Goal: Find specific page/section: Find specific page/section

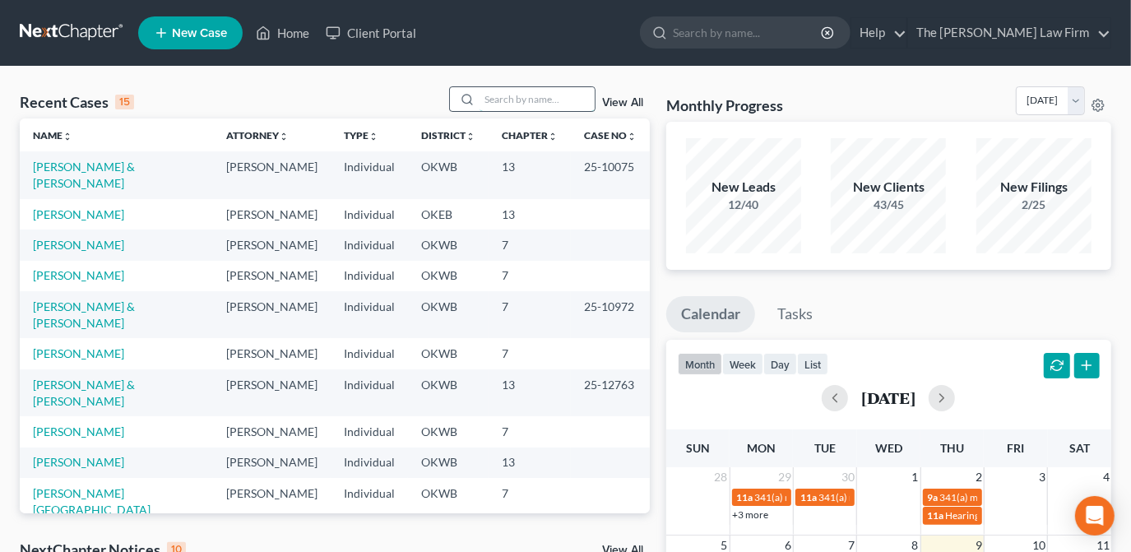
click at [536, 102] on input "search" at bounding box center [537, 99] width 115 height 24
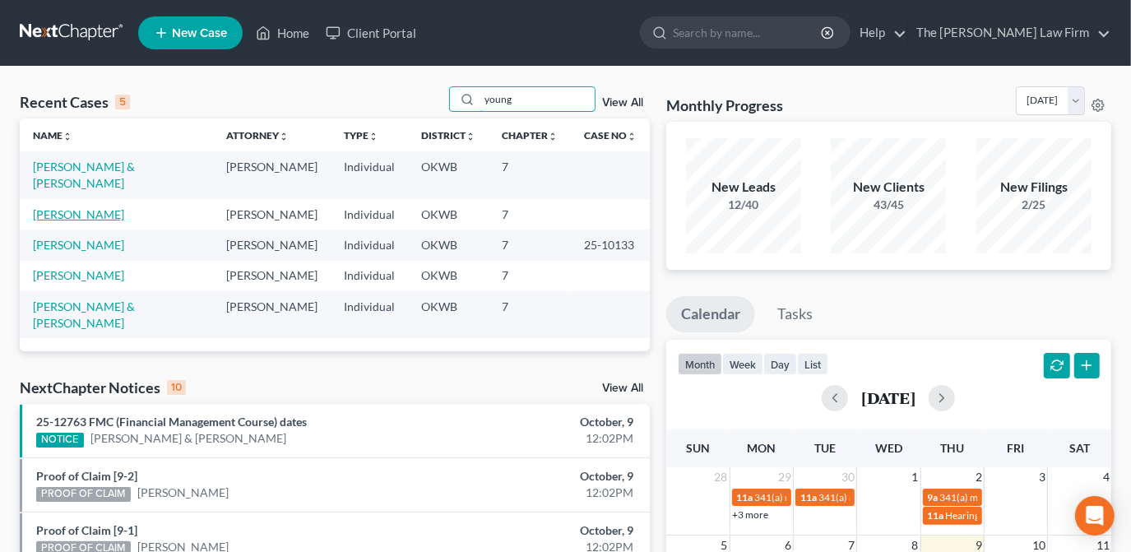
type input "young"
click at [91, 207] on link "[PERSON_NAME]" at bounding box center [78, 214] width 91 height 14
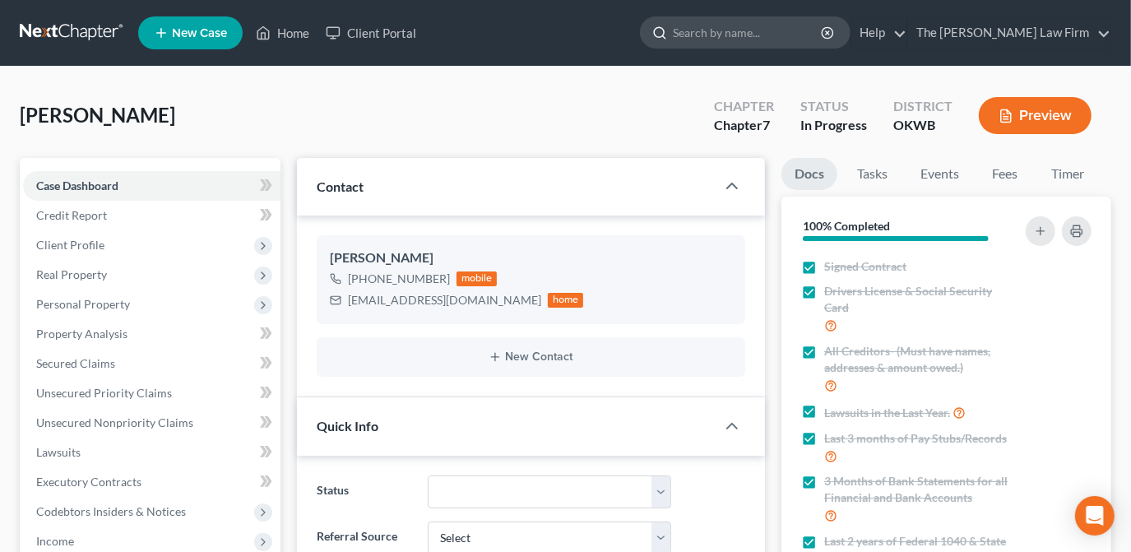
click at [824, 30] on input "search" at bounding box center [748, 32] width 151 height 30
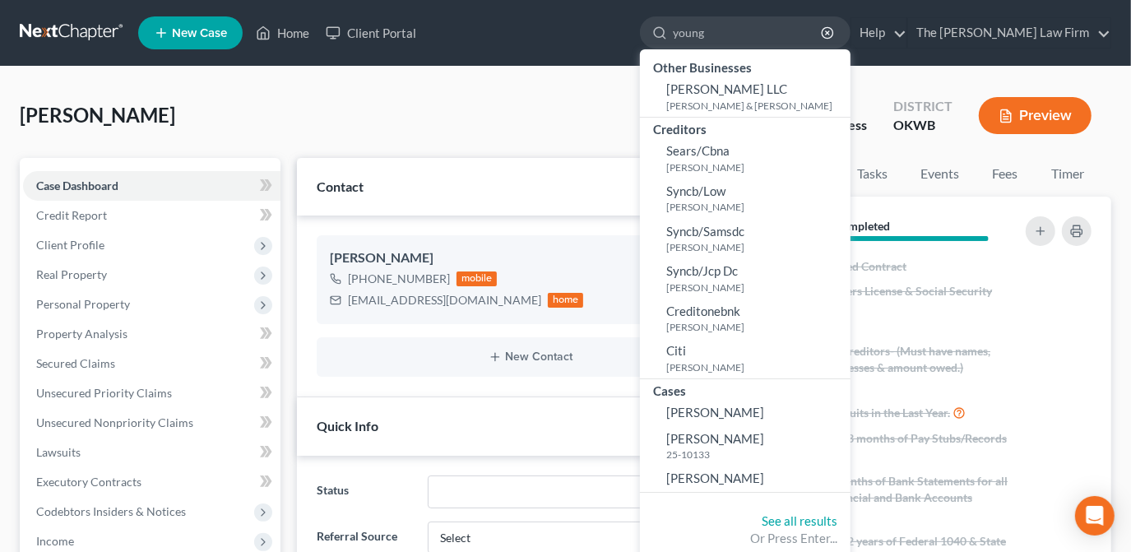
type input "young"
drag, startPoint x: 666, startPoint y: 126, endPoint x: 729, endPoint y: 89, distance: 72.7
click at [666, 126] on div "Young, Annilyn Upgraded Chapter Chapter 7 Status In Progress District OKWB Prev…" at bounding box center [566, 122] width 1092 height 72
click at [787, 23] on input "young" at bounding box center [748, 32] width 151 height 30
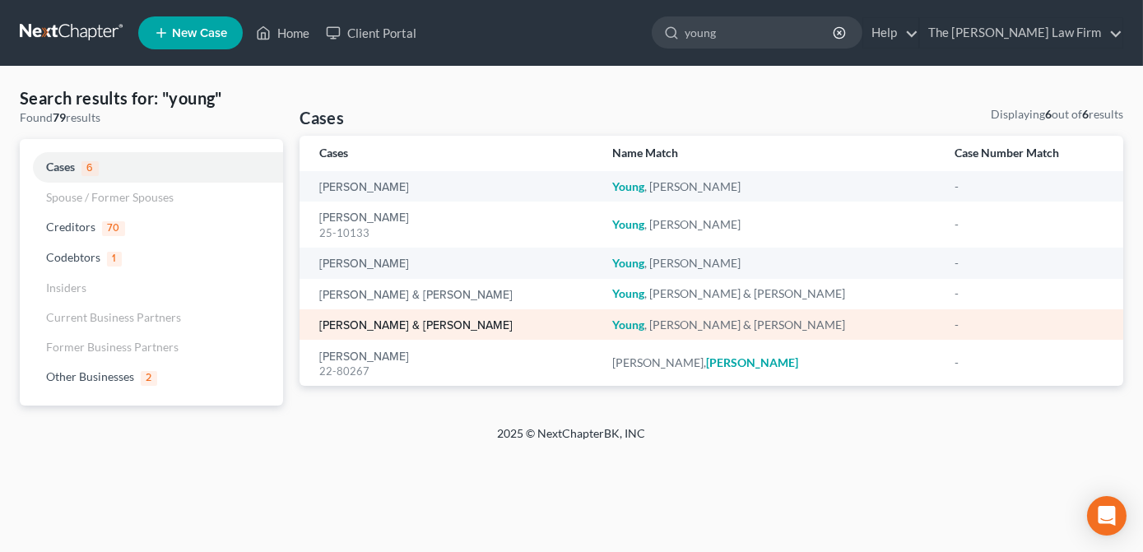
click at [412, 320] on link "[PERSON_NAME] & [PERSON_NAME]" at bounding box center [415, 326] width 193 height 12
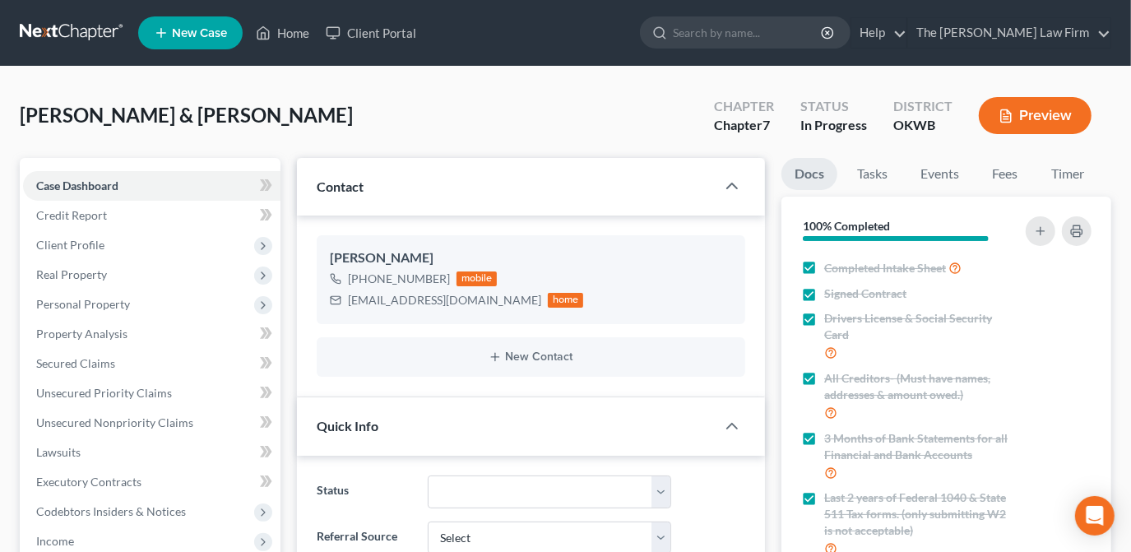
scroll to position [1004, 0]
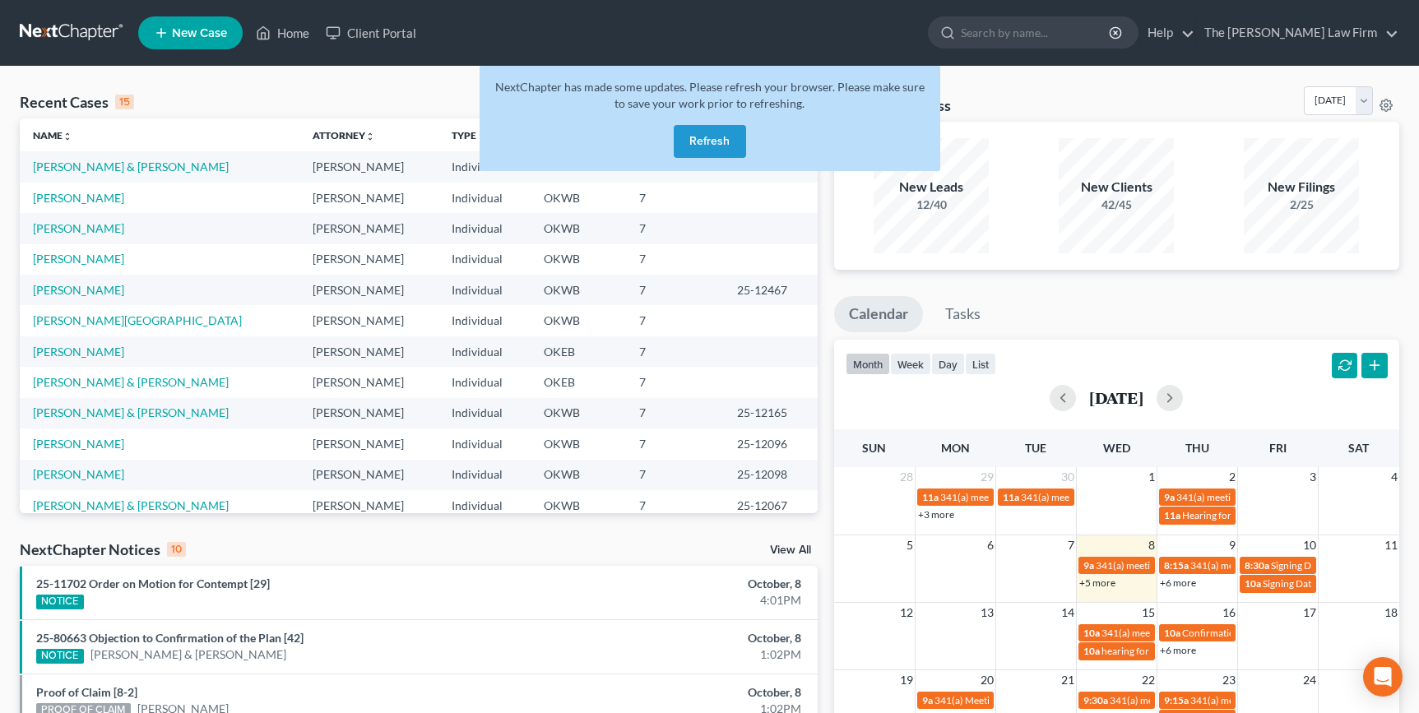
scroll to position [74, 0]
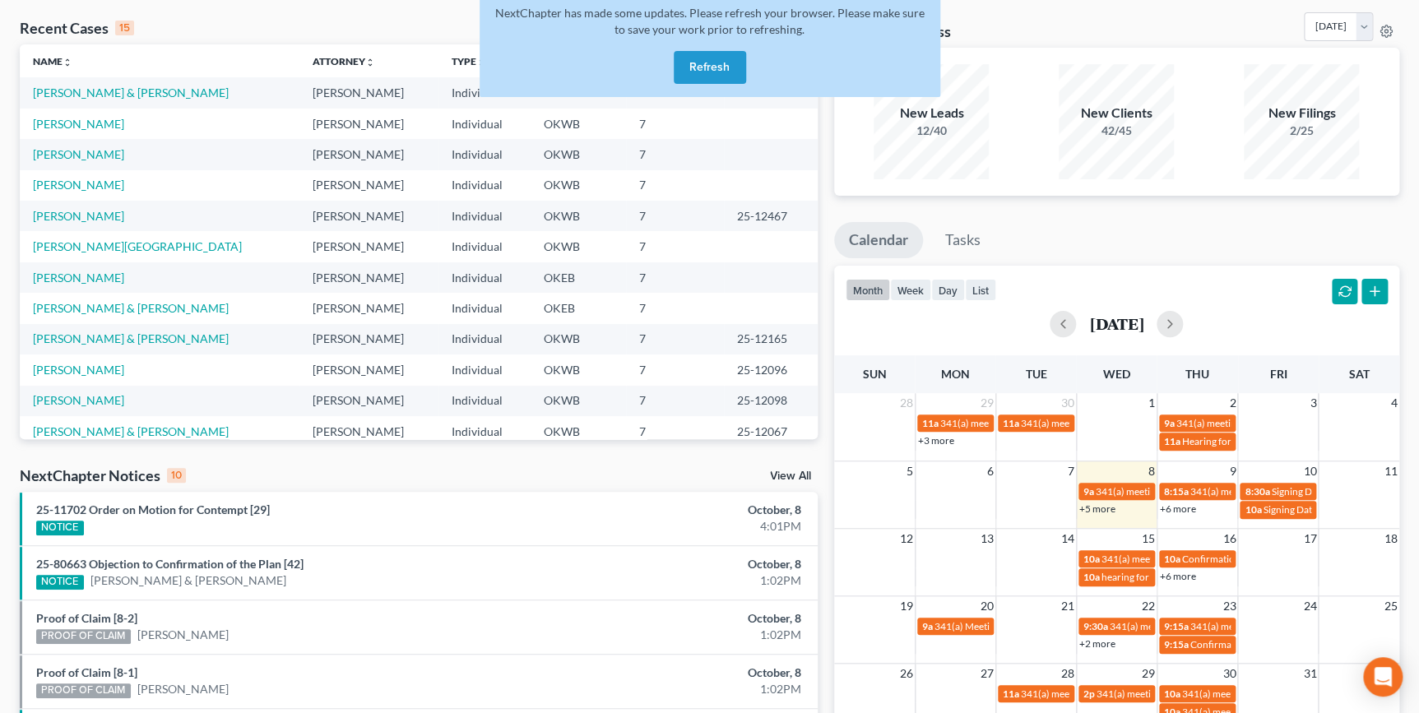
click at [702, 58] on button "Refresh" at bounding box center [710, 67] width 72 height 33
